Goal: Check status: Check status

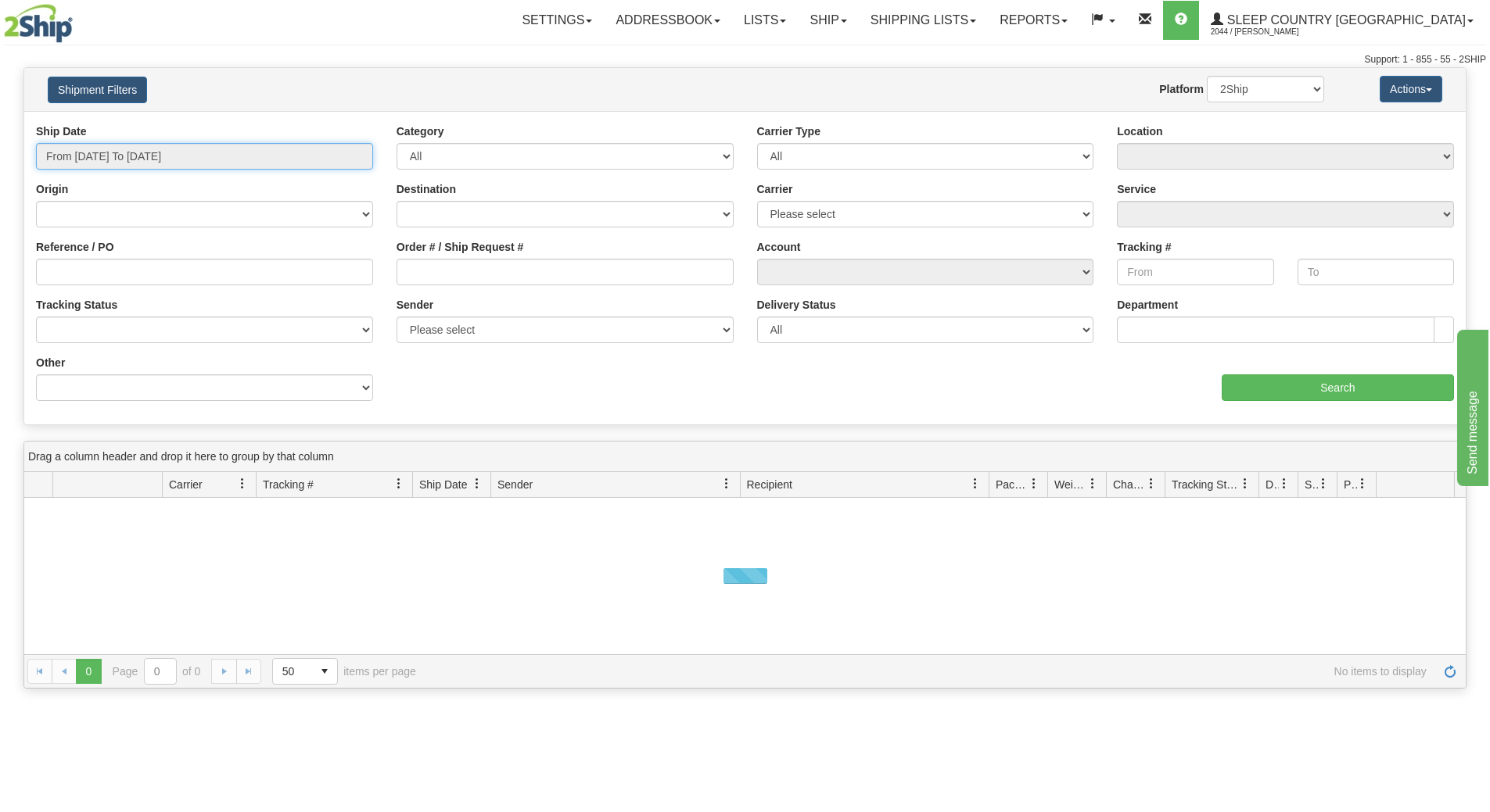
click at [213, 150] on input "From 09/06/2025 To 09/07/2025" at bounding box center [204, 157] width 337 height 27
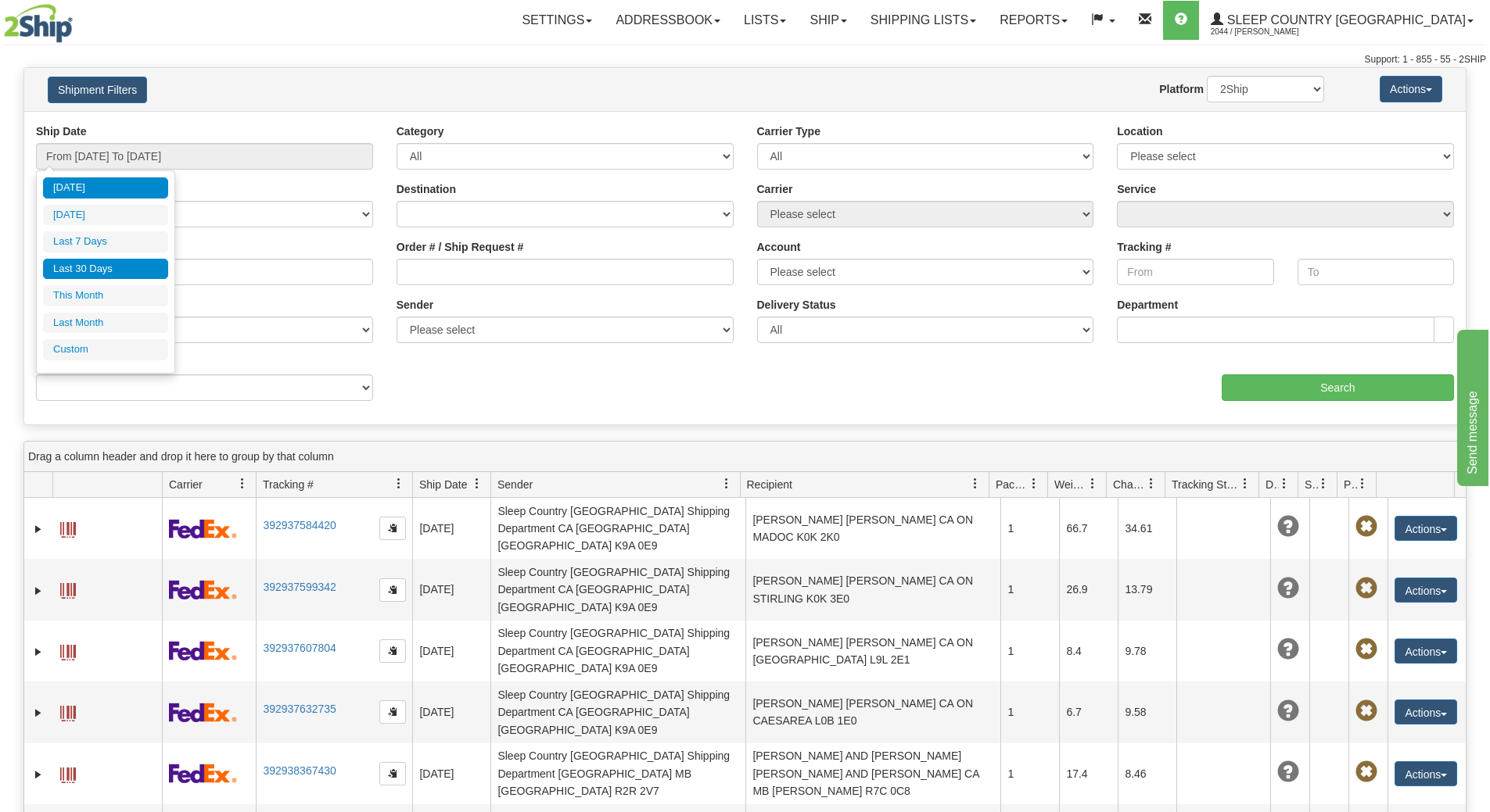
click at [139, 264] on li "Last 30 Days" at bounding box center [105, 269] width 125 height 21
type input "From 08/09/2025 To 09/07/2025"
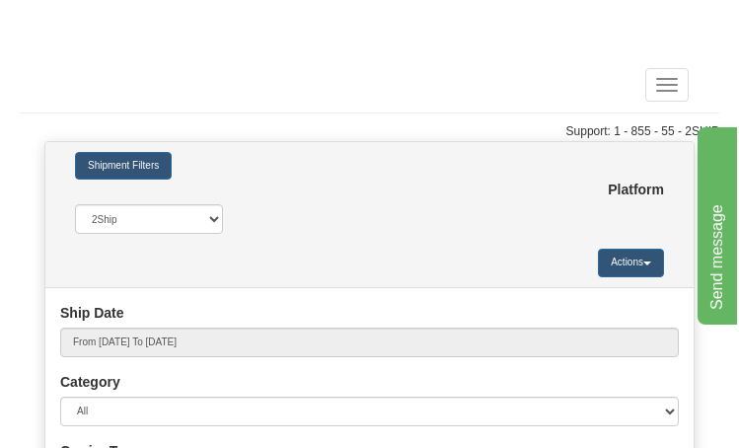
scroll to position [316, 0]
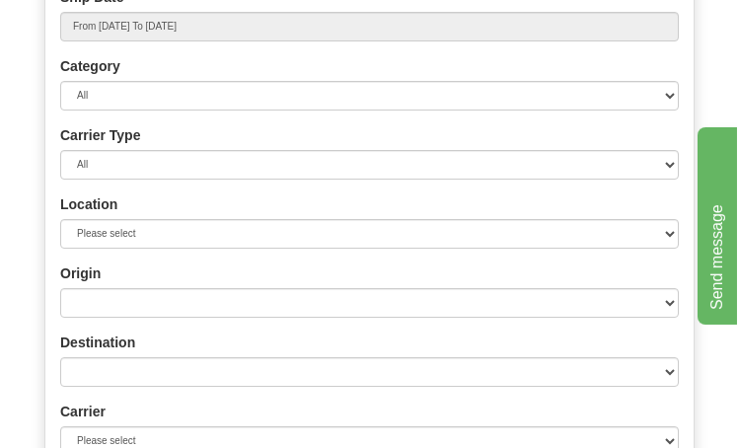
click at [221, 284] on div "Origin Canada United States Mexico Puerto Rico Romania Australia New Zealand So…" at bounding box center [369, 290] width 619 height 54
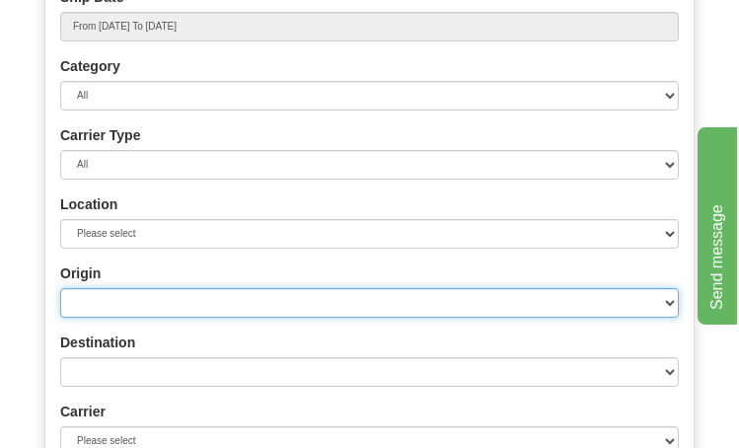
click at [197, 310] on select "Canada United States Mexico Puerto Rico Romania Australia New Zealand SouthAfri…" at bounding box center [369, 303] width 619 height 30
click at [196, 303] on select "Canada United States Mexico Puerto Rico Romania Australia New Zealand SouthAfri…" at bounding box center [369, 303] width 619 height 30
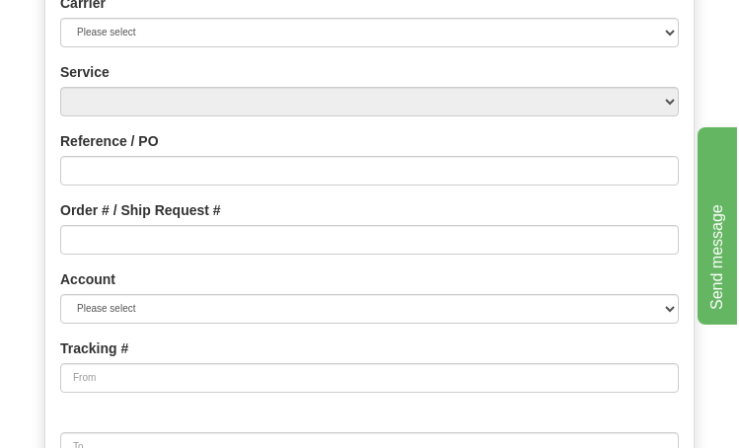
scroll to position [725, 0]
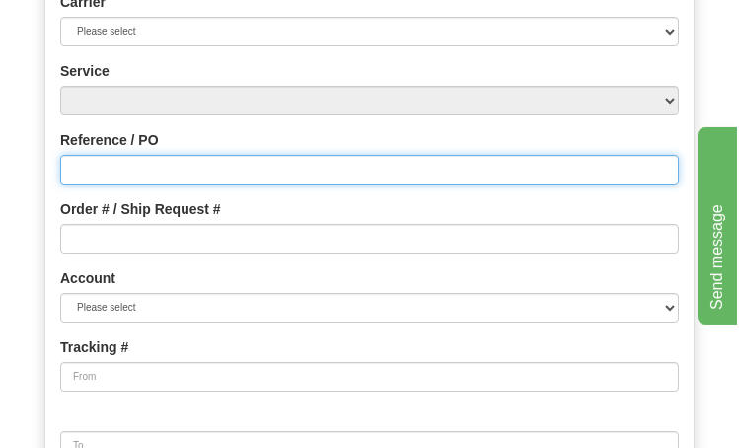
click at [157, 173] on input "Reference / PO" at bounding box center [369, 170] width 619 height 30
type input "9000I053460"
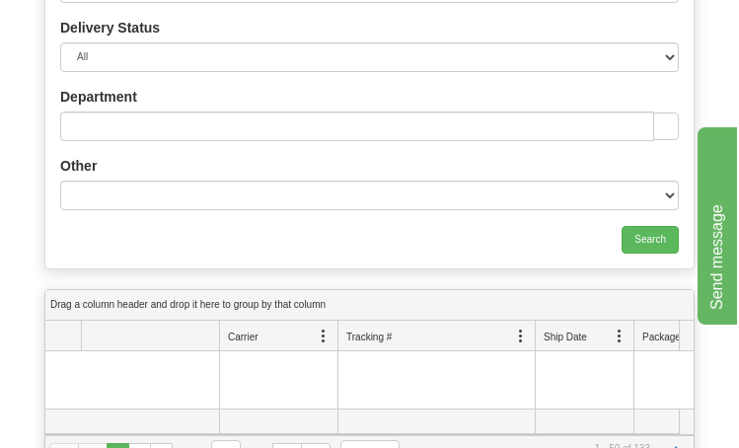
scroll to position [1324, 0]
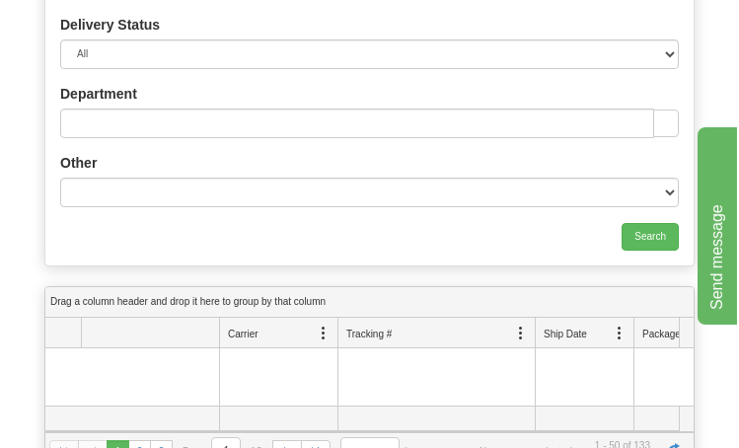
click at [640, 249] on input "Search" at bounding box center [650, 237] width 57 height 28
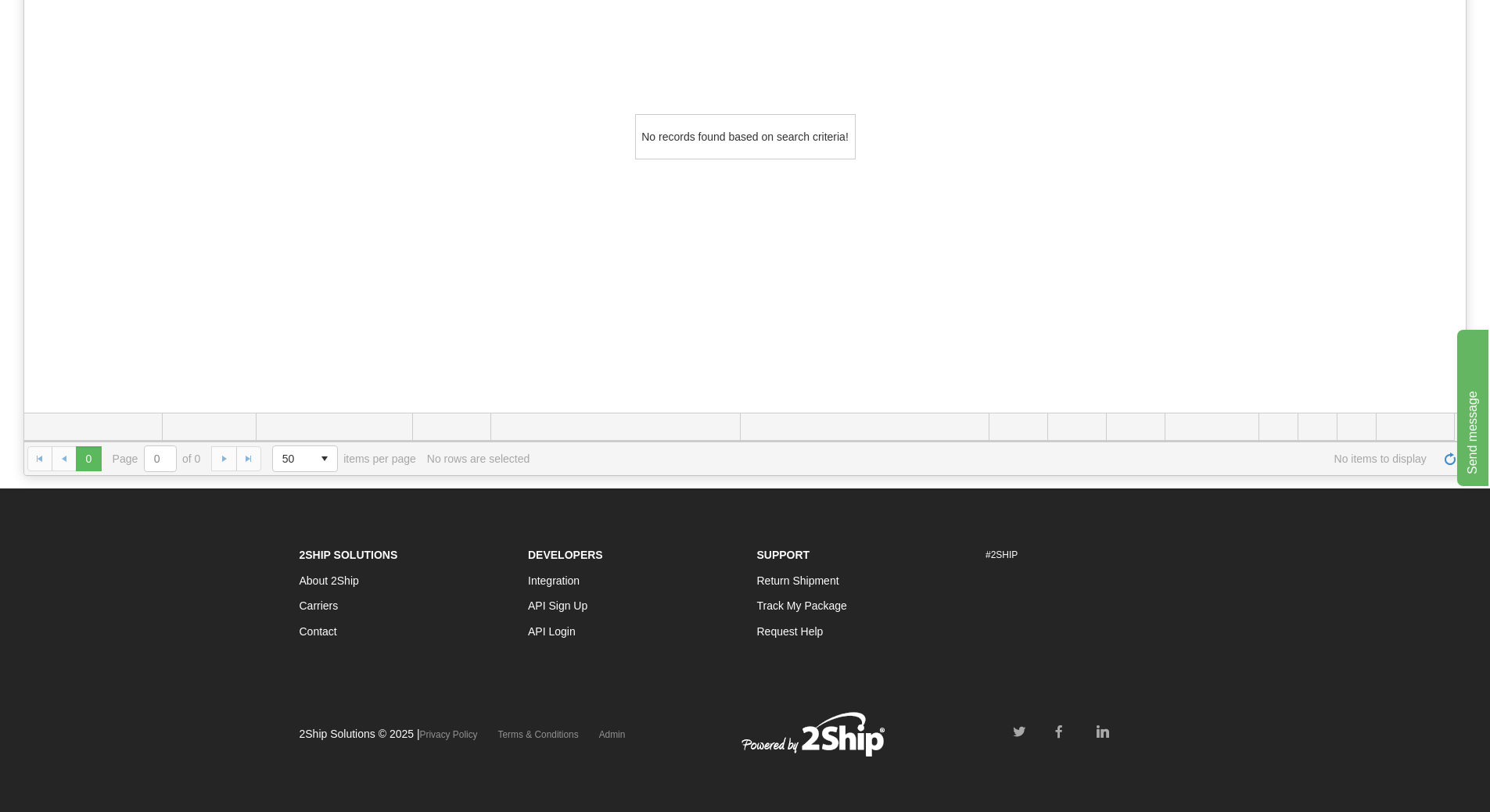
scroll to position [0, 0]
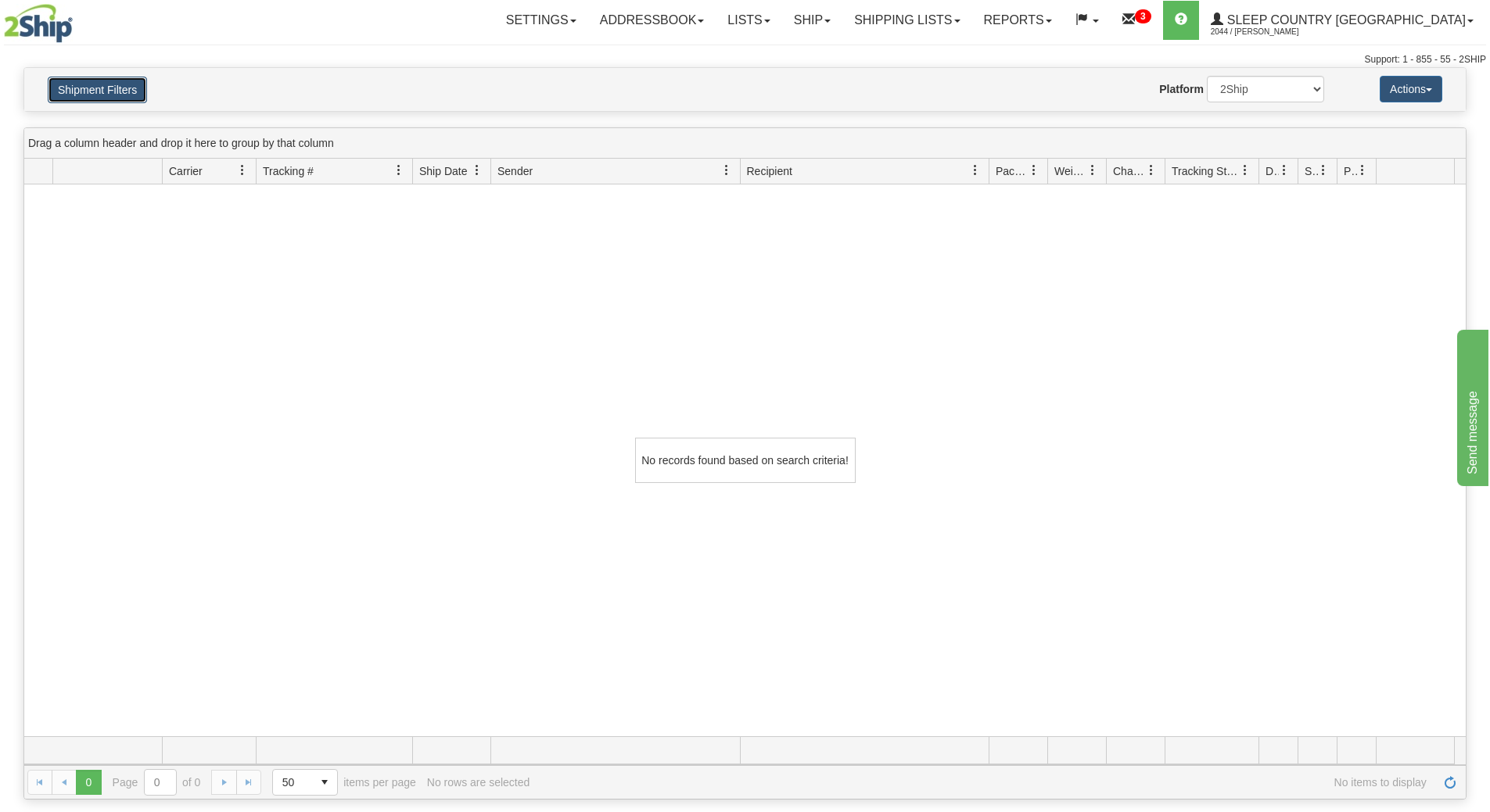
click at [69, 79] on button "Shipment Filters" at bounding box center [97, 90] width 99 height 27
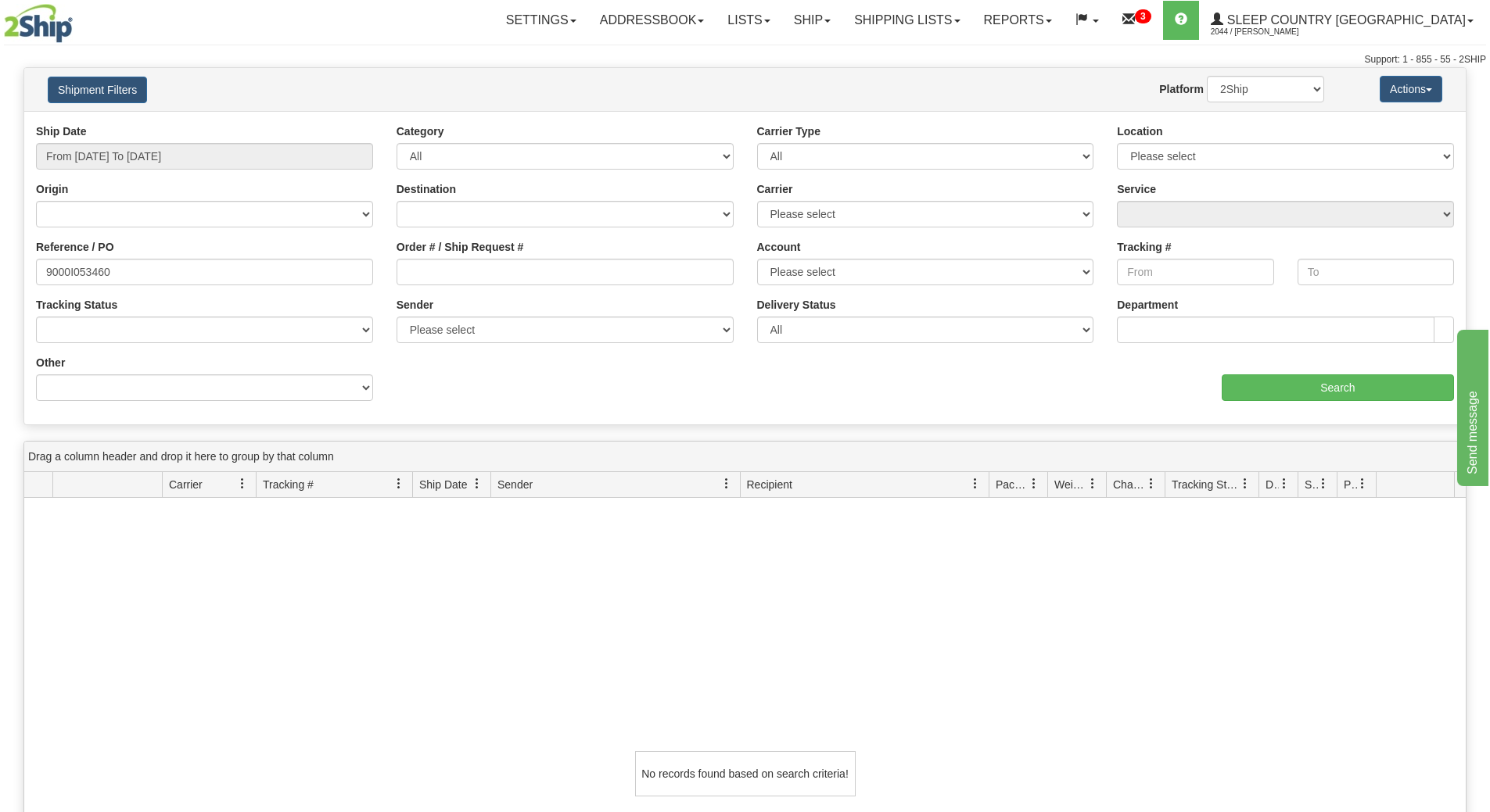
drag, startPoint x: 158, startPoint y: 288, endPoint x: 147, endPoint y: 284, distance: 11.7
click at [147, 284] on div "Reference / PO 9000I053460" at bounding box center [204, 268] width 361 height 58
drag, startPoint x: 143, startPoint y: 282, endPoint x: 0, endPoint y: 260, distance: 144.7
click at [0, 260] on div "Please wait... × Confirm Delete Delete Cancel × Confirm Delete Yes No Cancel × …" at bounding box center [745, 590] width 1490 height 1046
click at [340, 707] on div "No records found based on search criteria!" at bounding box center [745, 774] width 1442 height 552
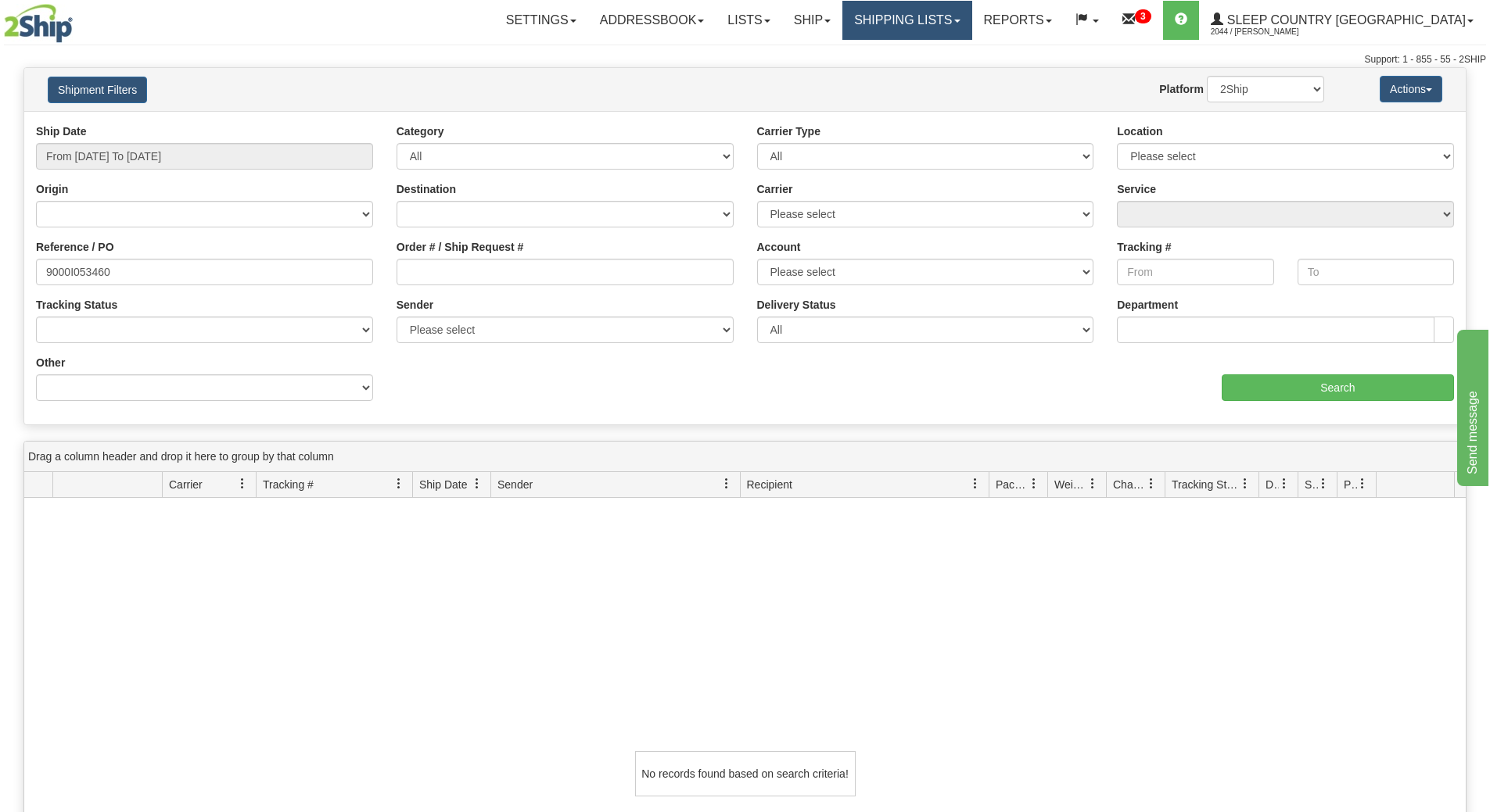
click at [917, 11] on link "Shipping lists" at bounding box center [907, 20] width 129 height 39
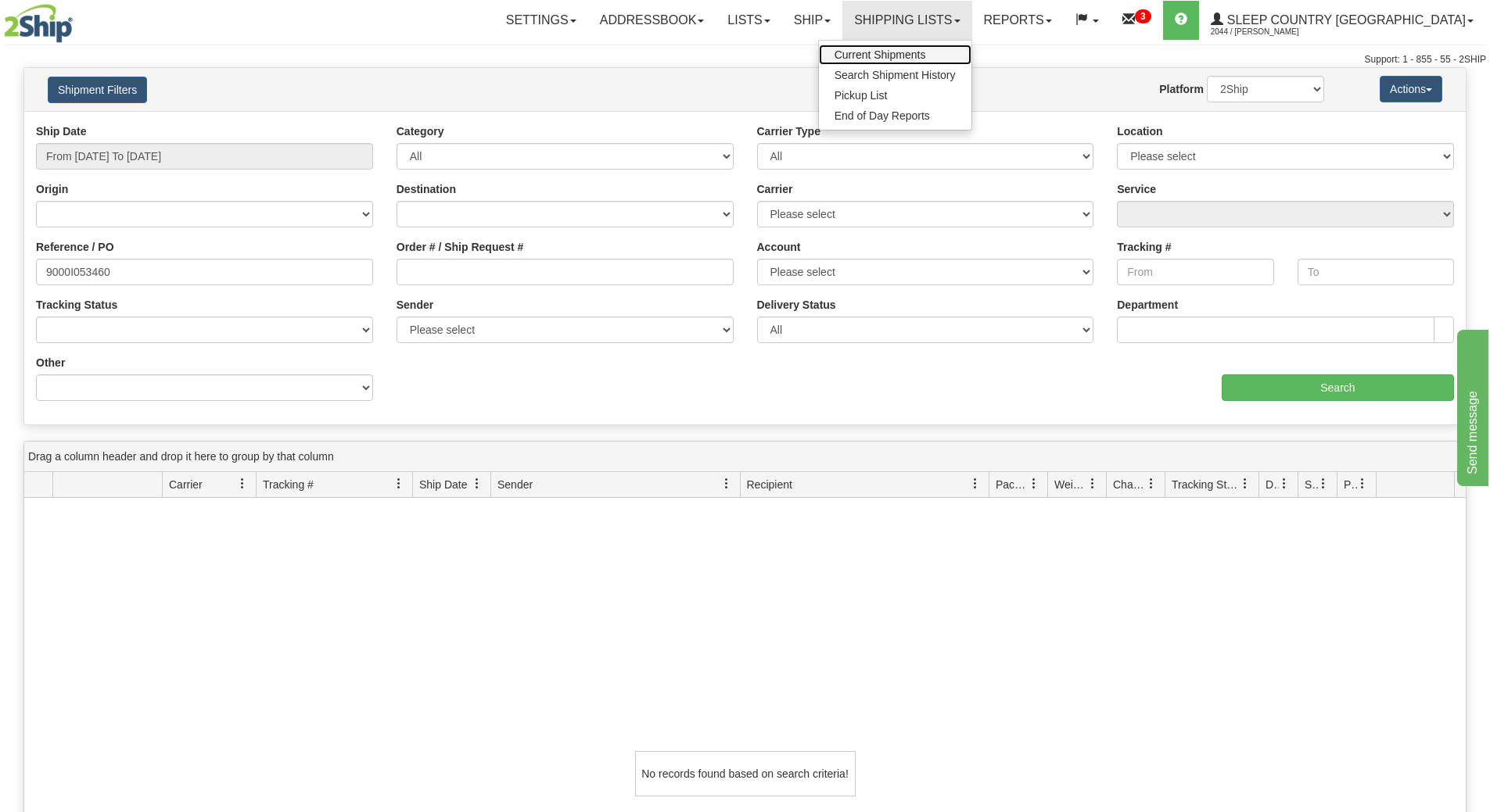
click at [925, 52] on span "Current Shipments" at bounding box center [880, 55] width 91 height 13
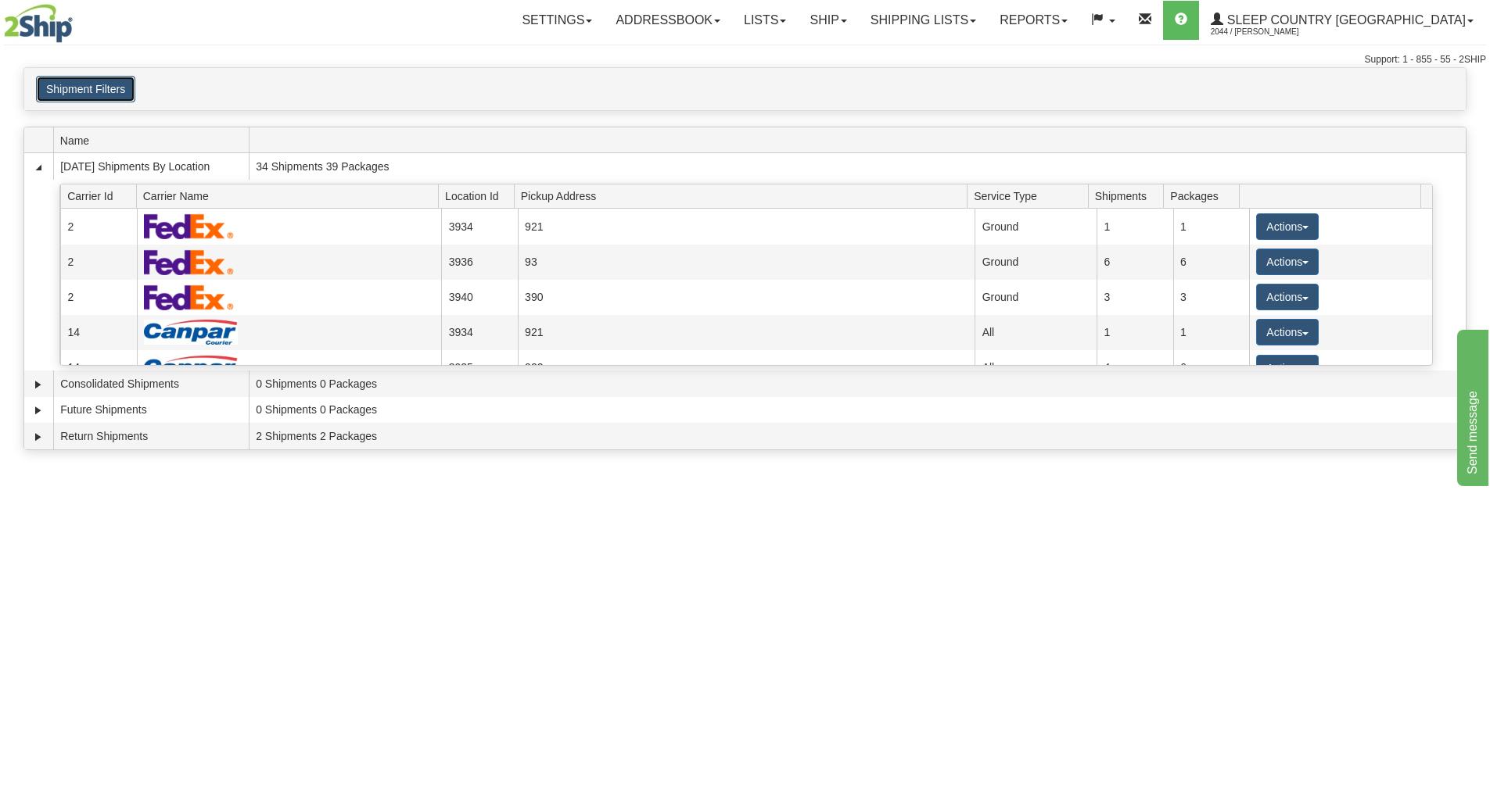
click at [70, 95] on button "Shipment Filters" at bounding box center [85, 90] width 99 height 27
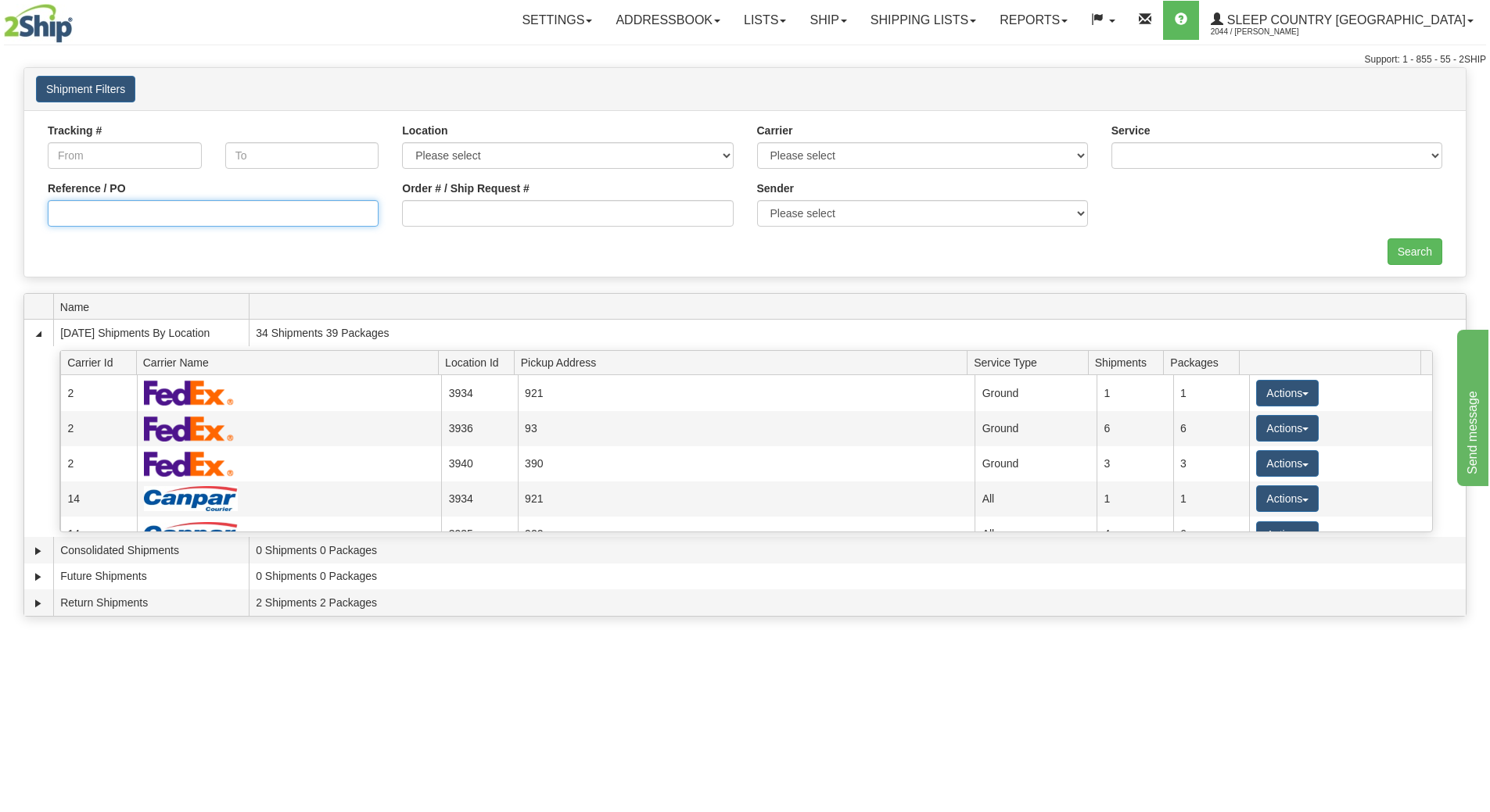
click at [148, 208] on input "Reference / PO" at bounding box center [212, 214] width 330 height 27
paste input "9000I053460"
type input "9000I053460"
click at [1410, 243] on input "Search" at bounding box center [1415, 252] width 55 height 27
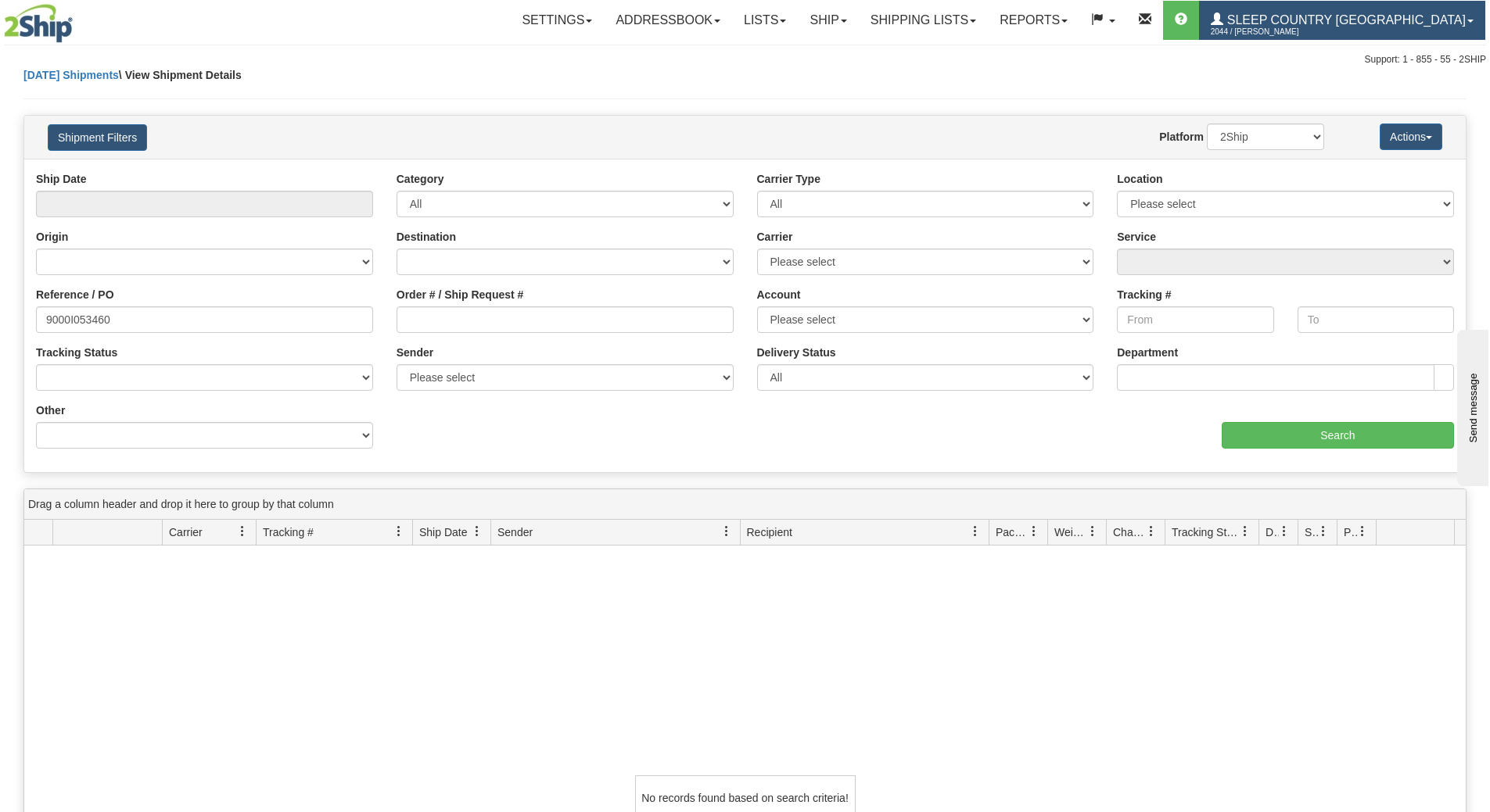
click at [1317, 2] on link "Sleep Country Canada 2044 / Kimberley Johnson" at bounding box center [1342, 20] width 286 height 39
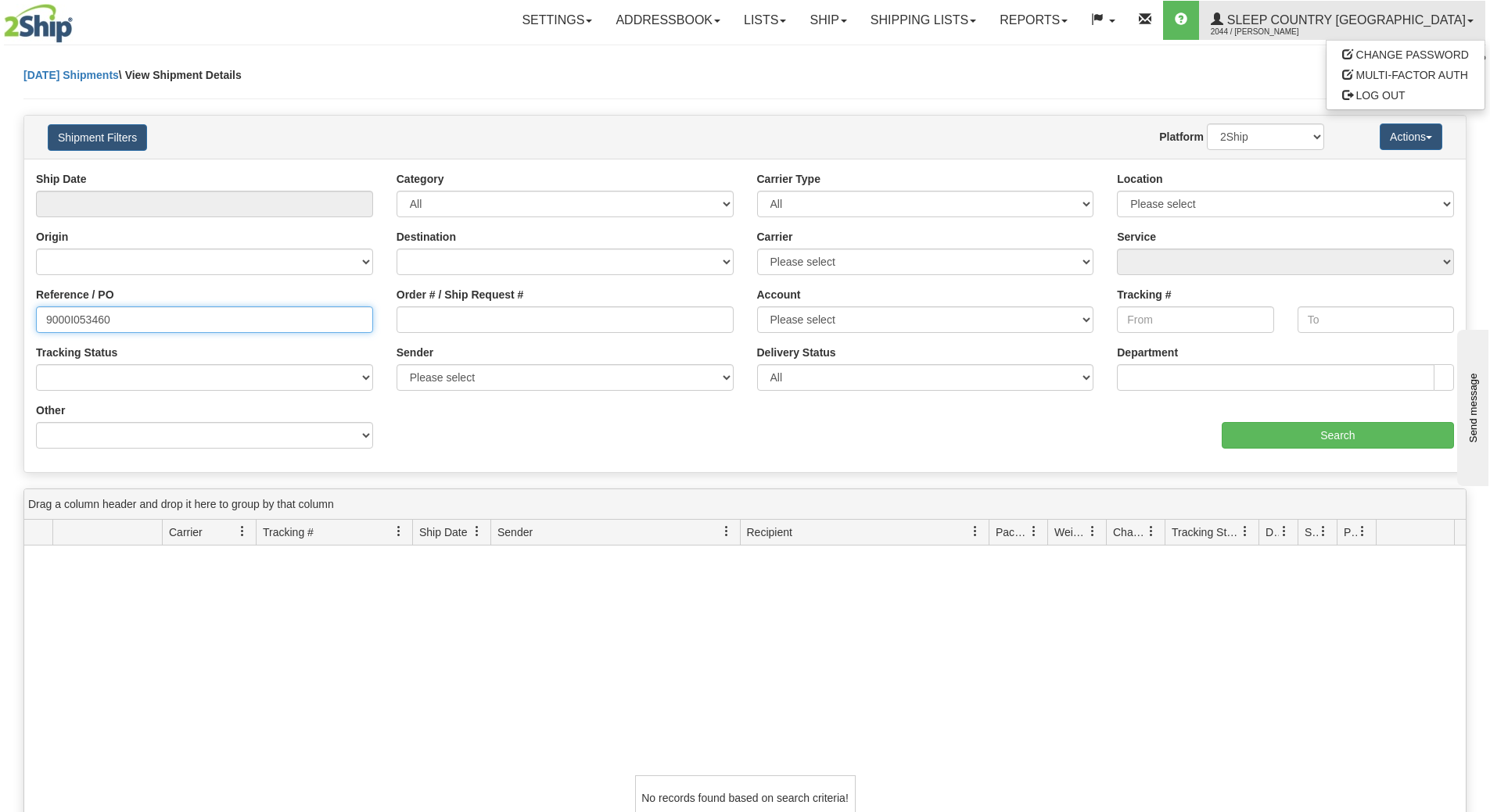
click at [176, 320] on input "9000I053460" at bounding box center [204, 320] width 337 height 27
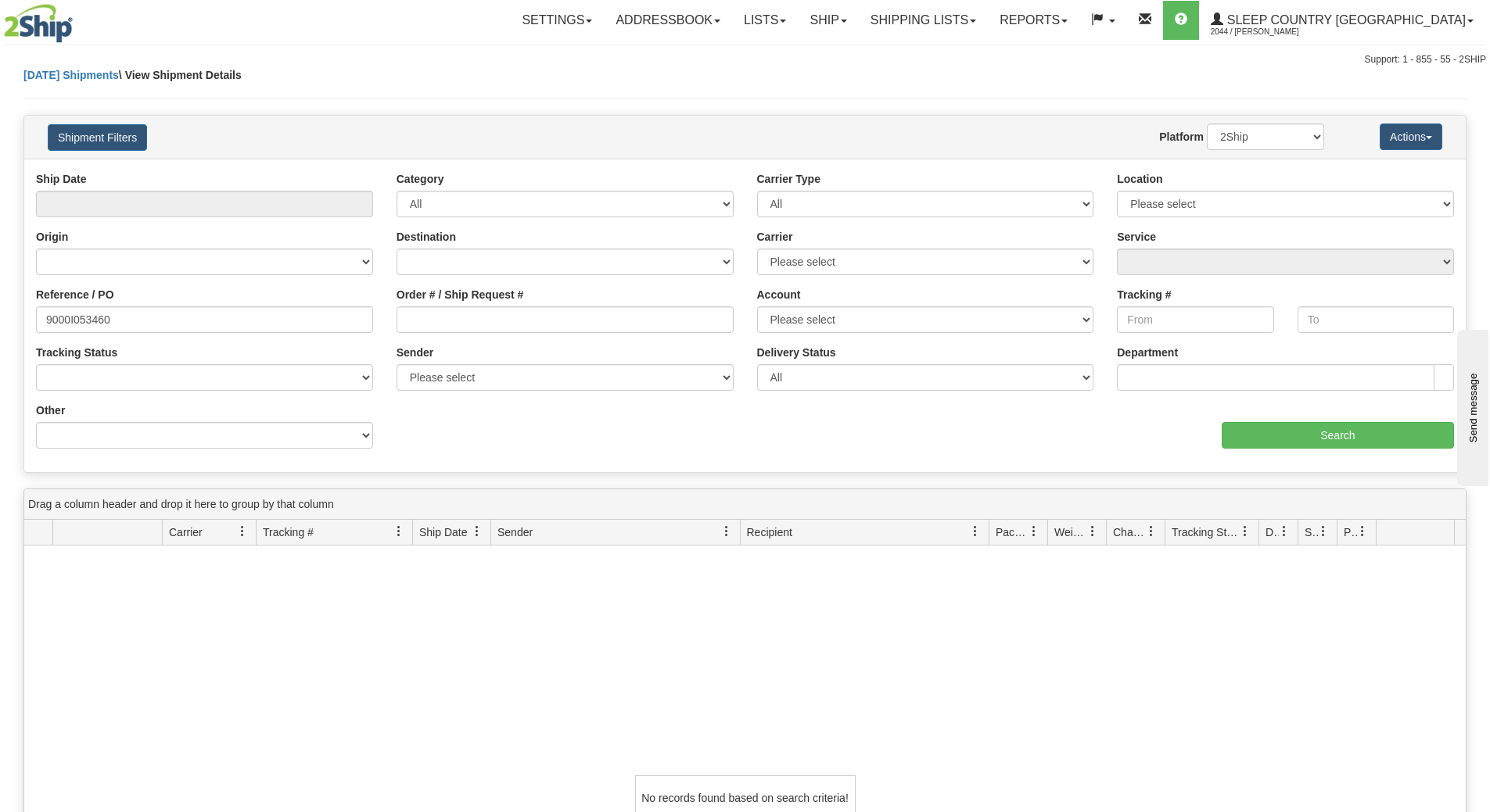
click at [154, 334] on div "Reference / PO 9000I053460" at bounding box center [204, 315] width 361 height 58
click at [121, 321] on input "9000I053460" at bounding box center [204, 320] width 337 height 27
click at [1337, 22] on span "Sleep Country [GEOGRAPHIC_DATA]" at bounding box center [1344, 20] width 243 height 13
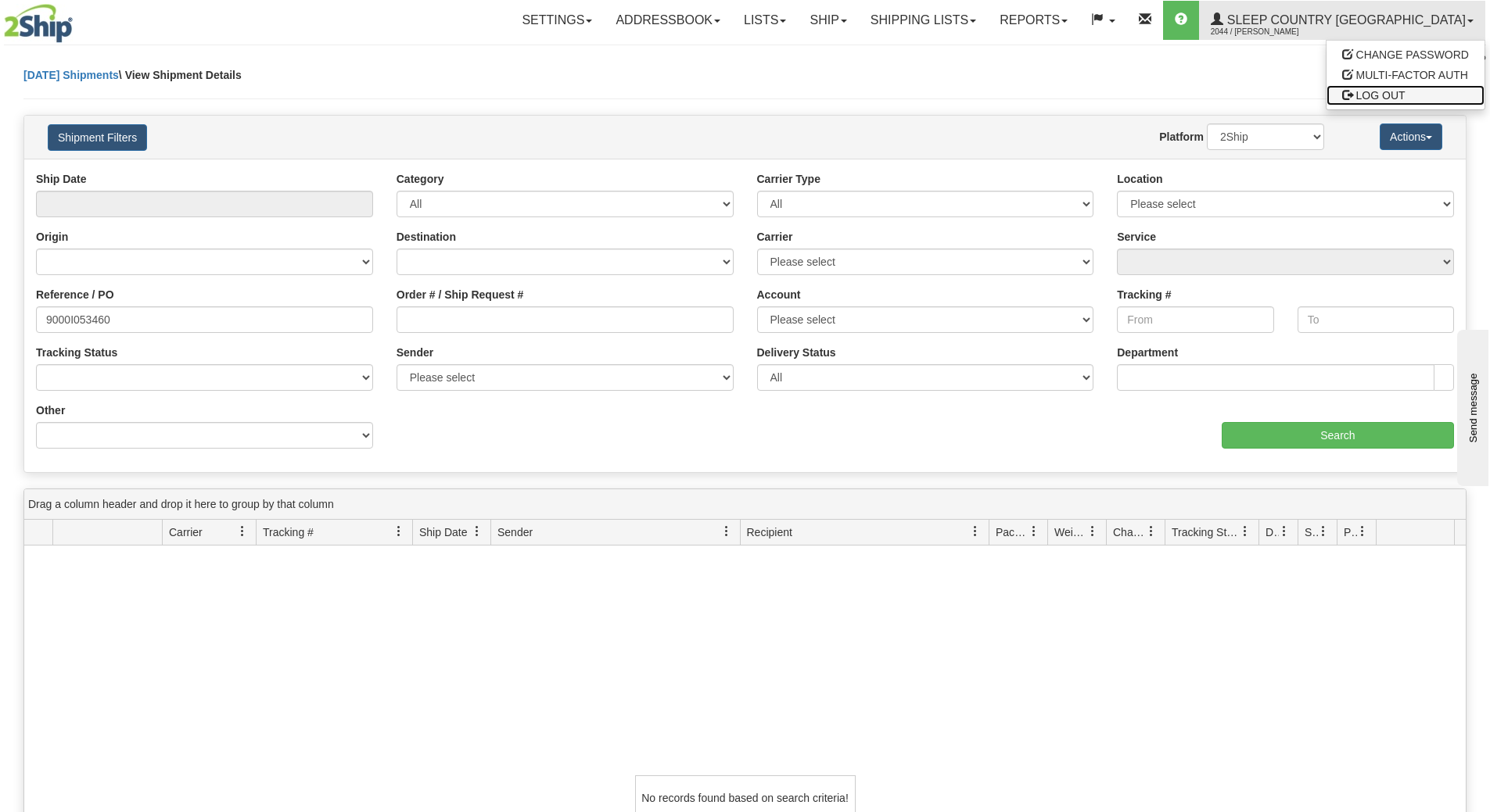
click at [1362, 89] on link "LOG OUT" at bounding box center [1405, 96] width 158 height 21
